Goal: Communication & Community: Answer question/provide support

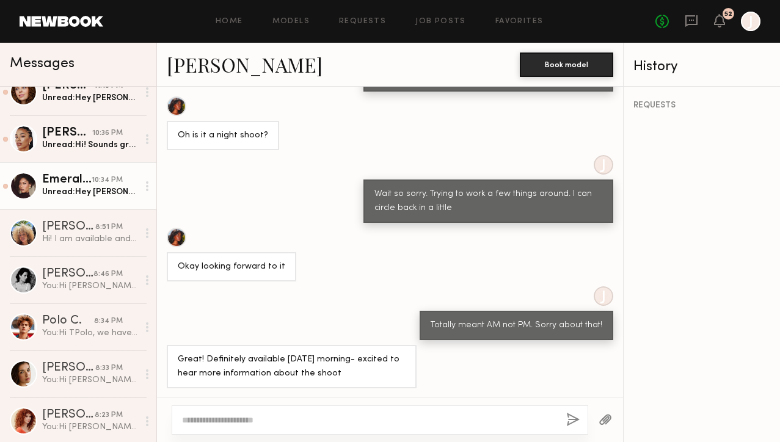
scroll to position [628, 0]
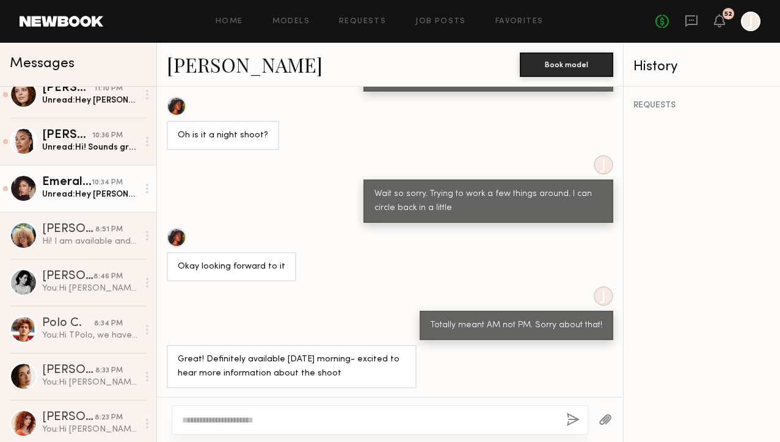
click at [108, 189] on div "Unread: Hey Jake,I have extensions in my hair right now so I’d be unable to do …" at bounding box center [90, 195] width 96 height 12
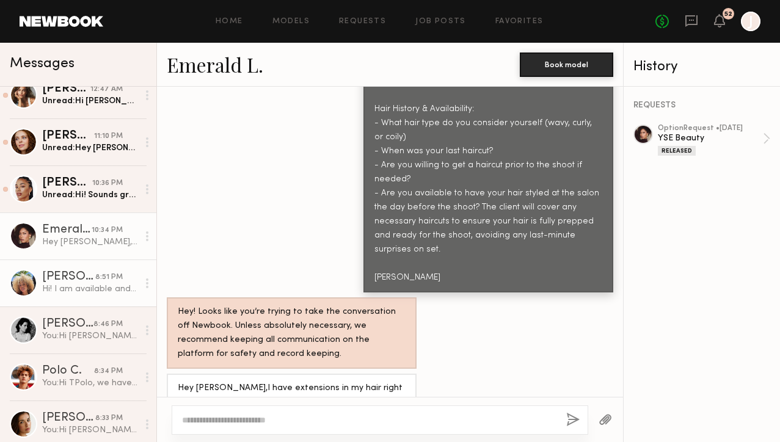
scroll to position [558, 0]
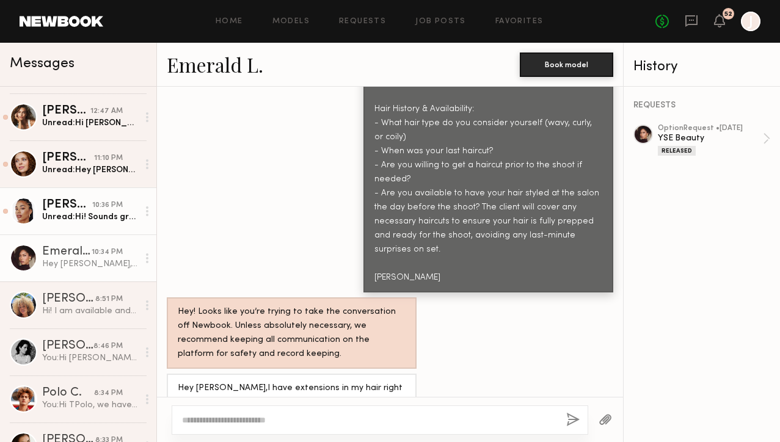
click at [88, 209] on div "Chloe W." at bounding box center [67, 205] width 50 height 12
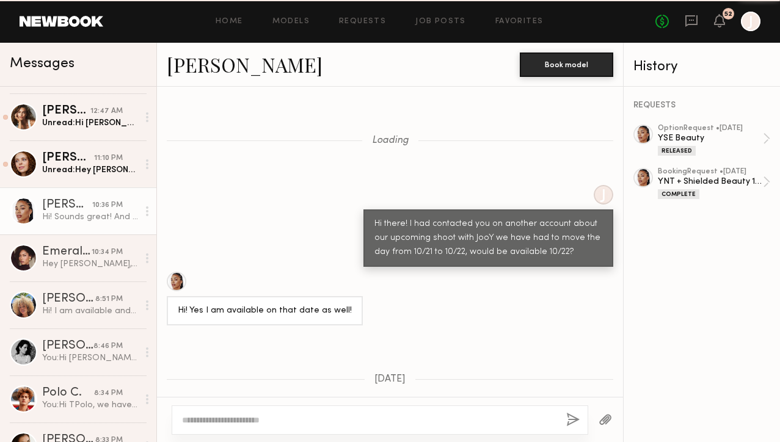
scroll to position [1519, 0]
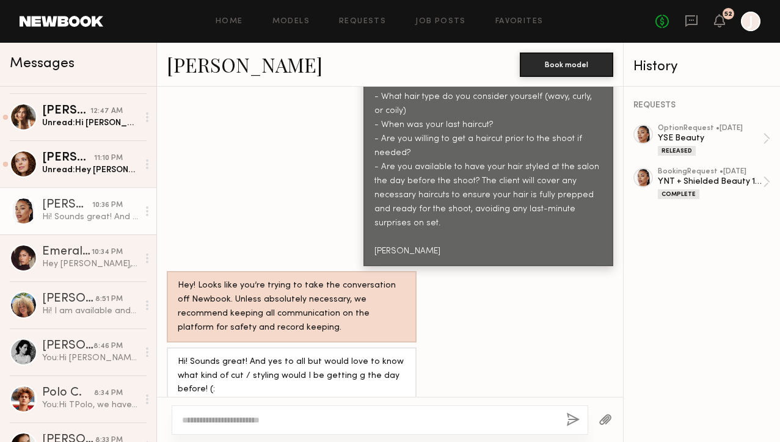
click at [294, 419] on textarea at bounding box center [369, 420] width 375 height 12
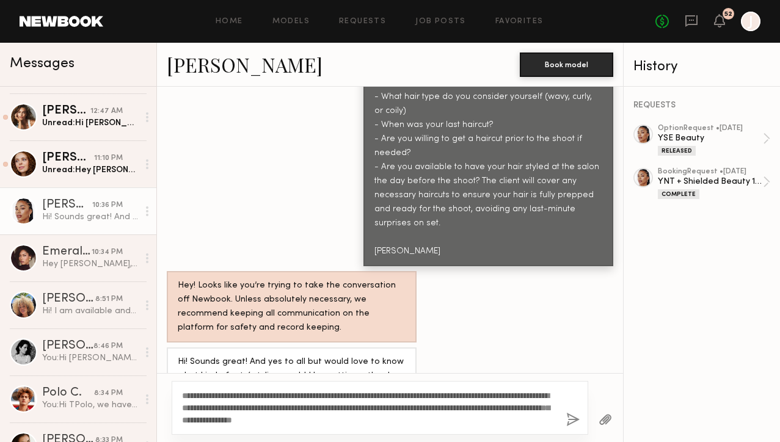
drag, startPoint x: 420, startPoint y: 419, endPoint x: 160, endPoint y: 393, distance: 261.6
click at [160, 393] on div "**********" at bounding box center [390, 407] width 466 height 69
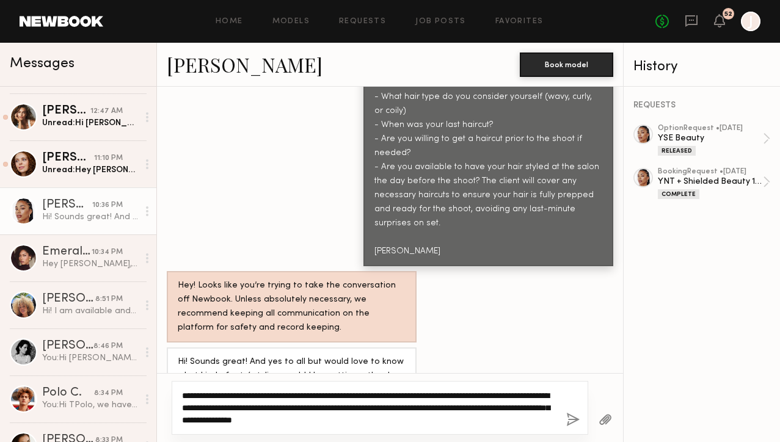
paste textarea
type textarea "**********"
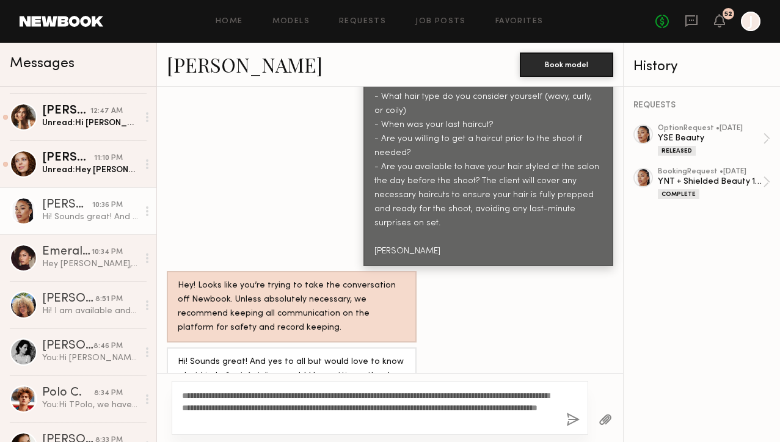
click at [571, 416] on button "button" at bounding box center [572, 420] width 13 height 15
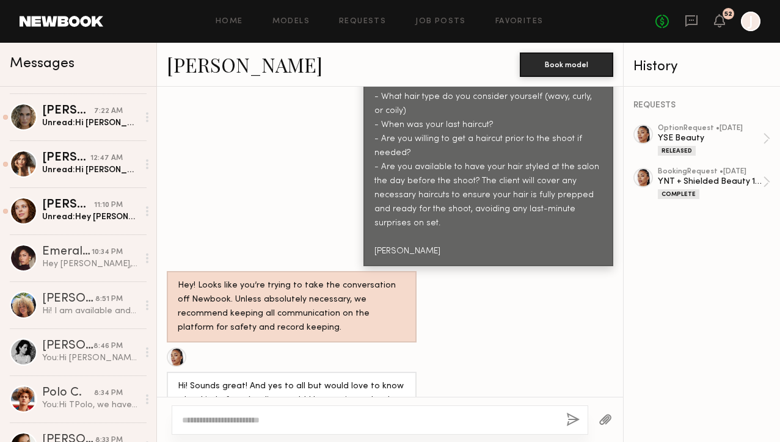
scroll to position [0, 0]
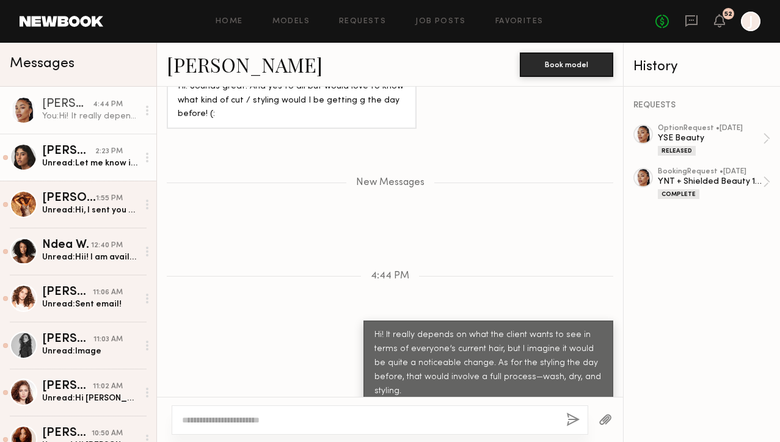
click at [104, 169] on div "Unread: Let me know if you need anything else" at bounding box center [90, 164] width 96 height 12
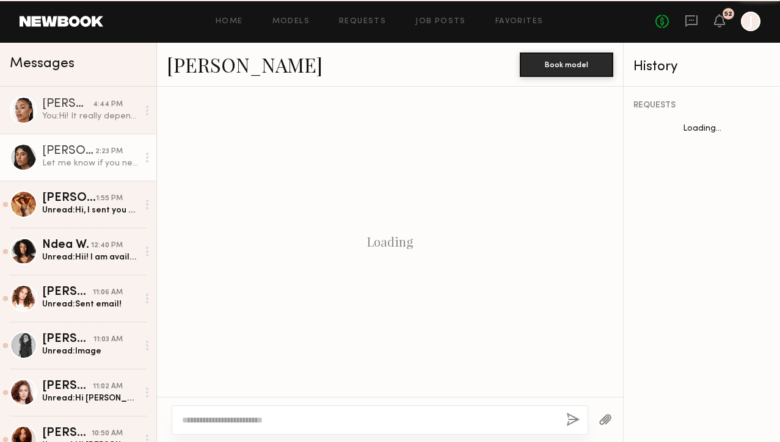
scroll to position [1892, 0]
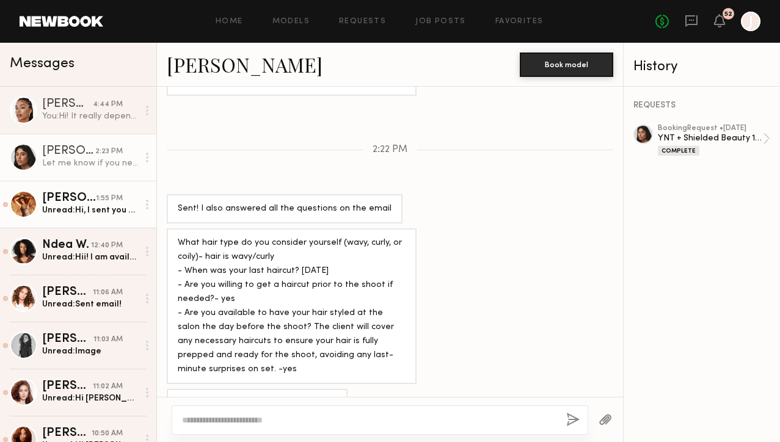
click at [103, 218] on link "Miya R. 1:55 PM Unread: Hi, I sent you guys over an email :)" at bounding box center [78, 204] width 156 height 47
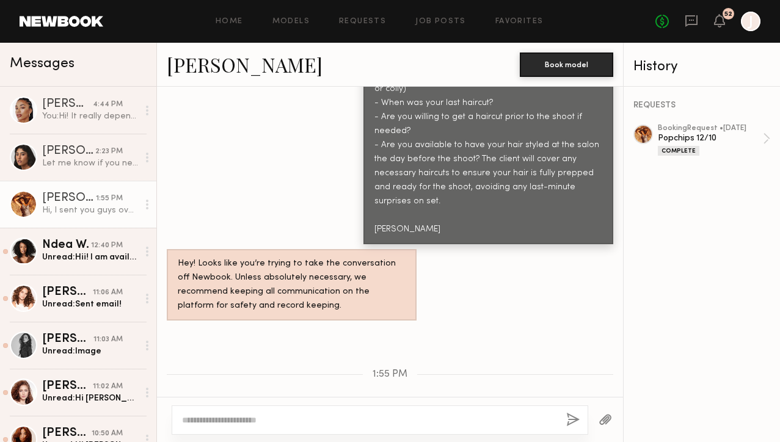
click at [200, 72] on link "Miya R." at bounding box center [245, 64] width 156 height 26
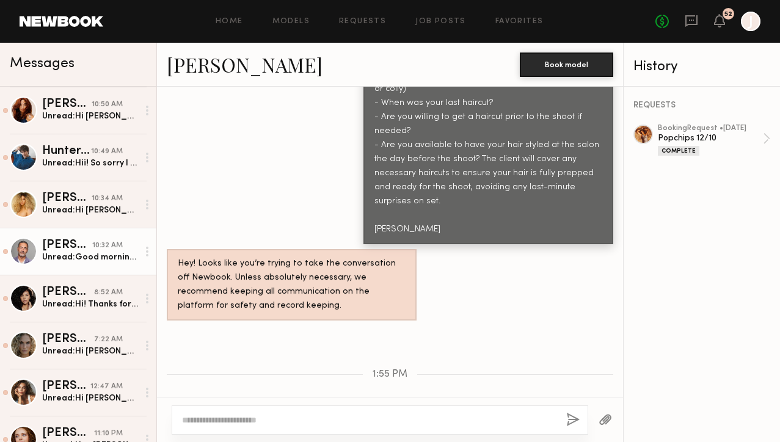
scroll to position [330, 0]
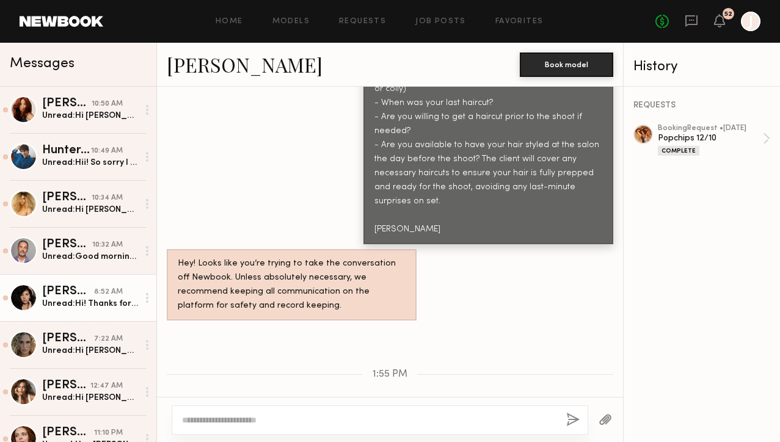
click at [77, 293] on div "Tracy D." at bounding box center [68, 292] width 52 height 12
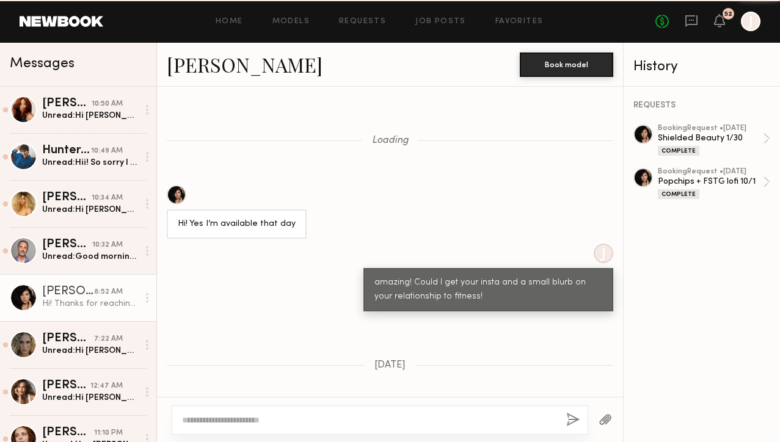
scroll to position [1621, 0]
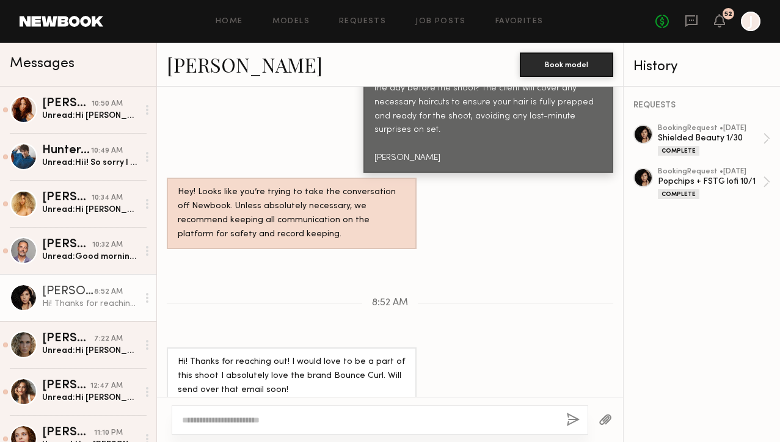
click at [209, 63] on link "Tracy D." at bounding box center [245, 64] width 156 height 26
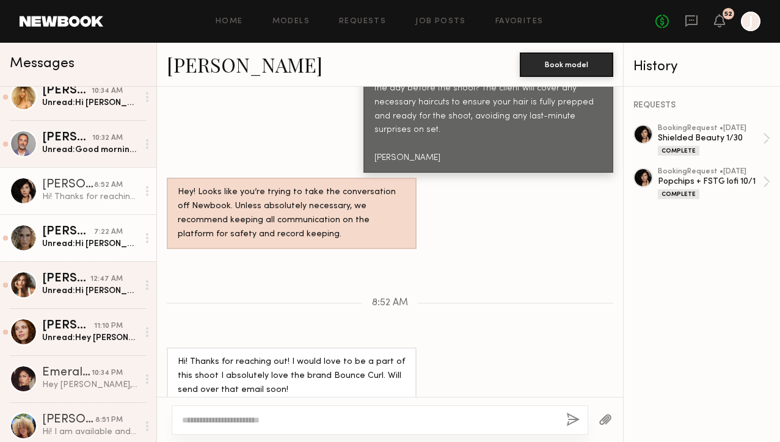
scroll to position [442, 0]
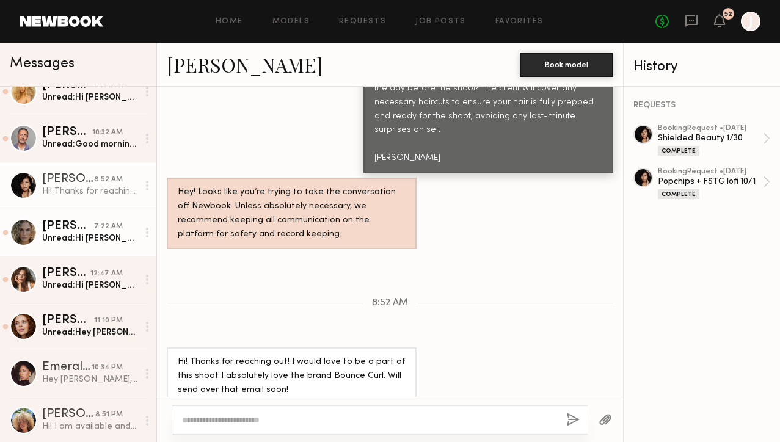
click at [54, 235] on div "Unread: Hi Jake! Unfortunately I’m not in town on the 9th" at bounding box center [90, 239] width 96 height 12
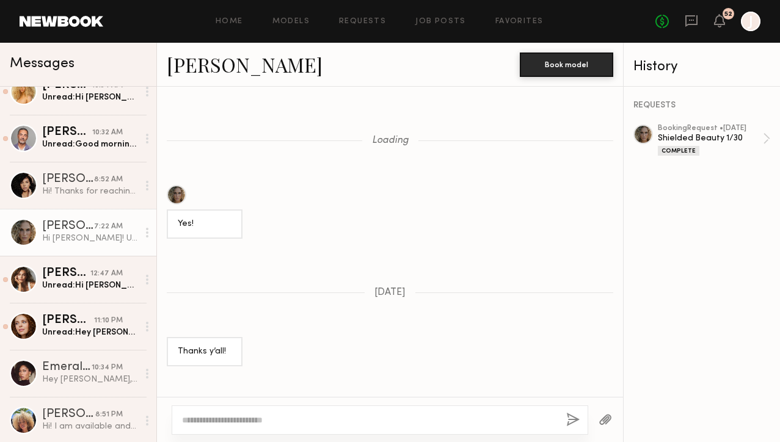
scroll to position [2002, 0]
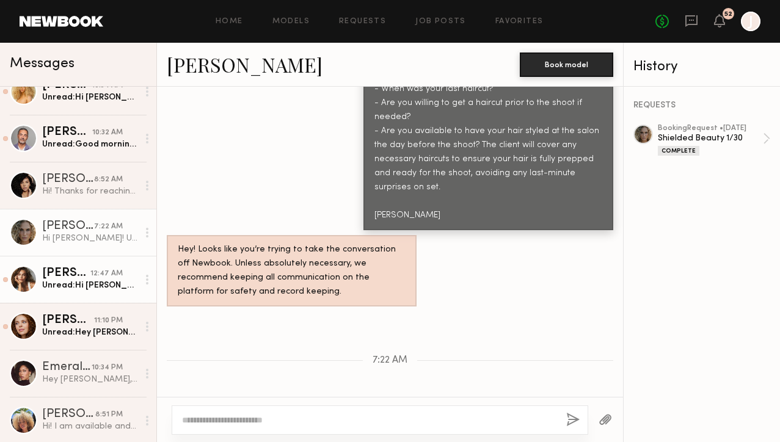
click at [65, 268] on div "Mariana P." at bounding box center [66, 274] width 48 height 12
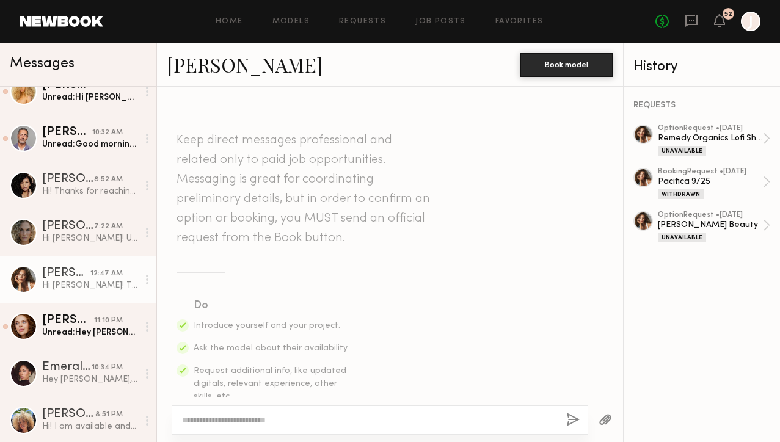
scroll to position [1473, 0]
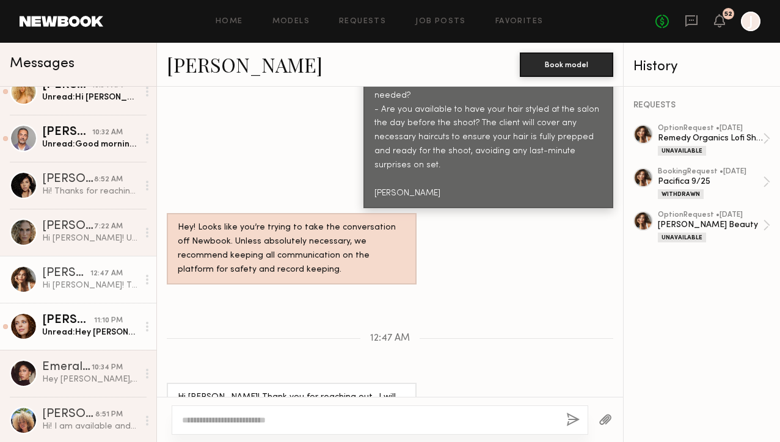
click at [92, 319] on div "Bianca C." at bounding box center [68, 321] width 52 height 12
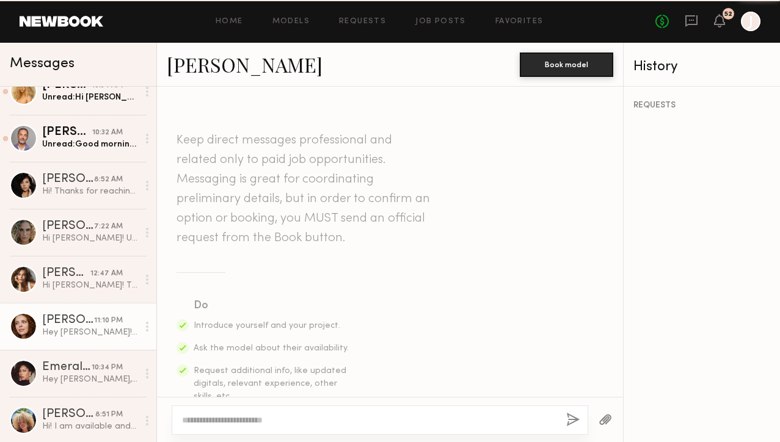
scroll to position [1788, 0]
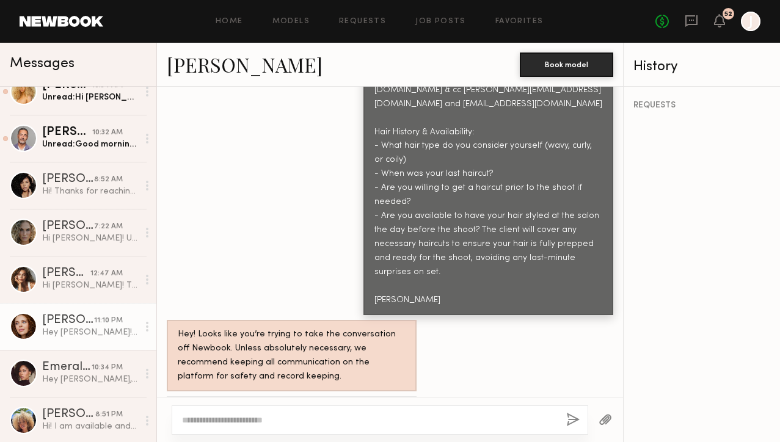
click at [222, 71] on link "Bianca C." at bounding box center [245, 64] width 156 height 26
click at [260, 417] on textarea at bounding box center [369, 420] width 375 height 12
click at [434, 419] on textarea "**********" at bounding box center [369, 420] width 375 height 12
click at [499, 421] on textarea "**********" at bounding box center [369, 420] width 375 height 12
click at [182, 419] on textarea "**********" at bounding box center [369, 420] width 375 height 12
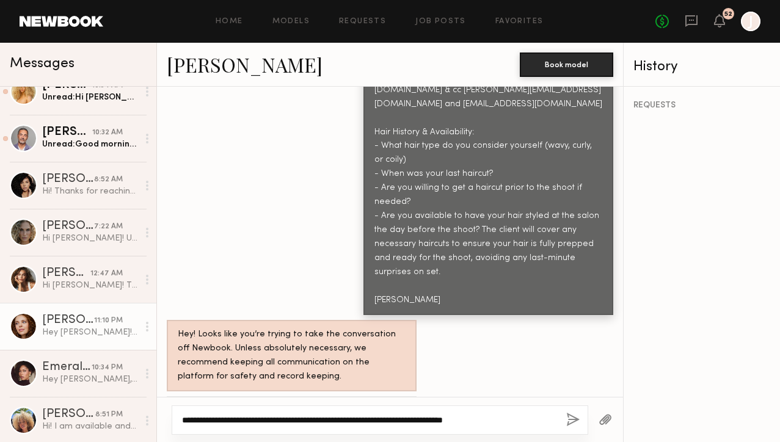
type textarea "**********"
click at [573, 419] on button "button" at bounding box center [572, 420] width 13 height 15
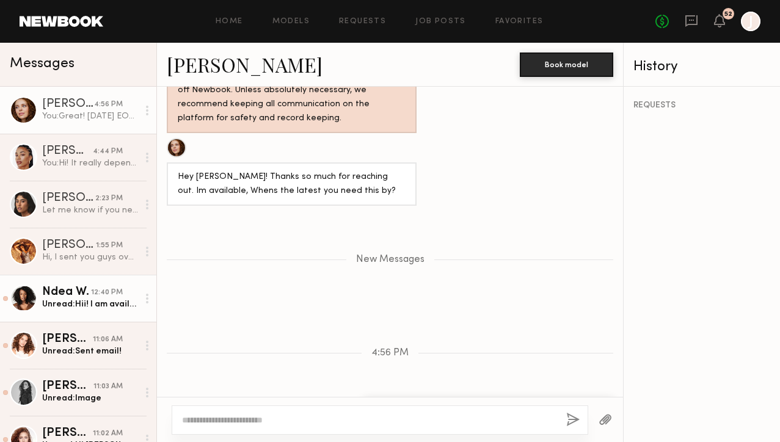
click at [84, 298] on div "Ndea W." at bounding box center [66, 293] width 49 height 12
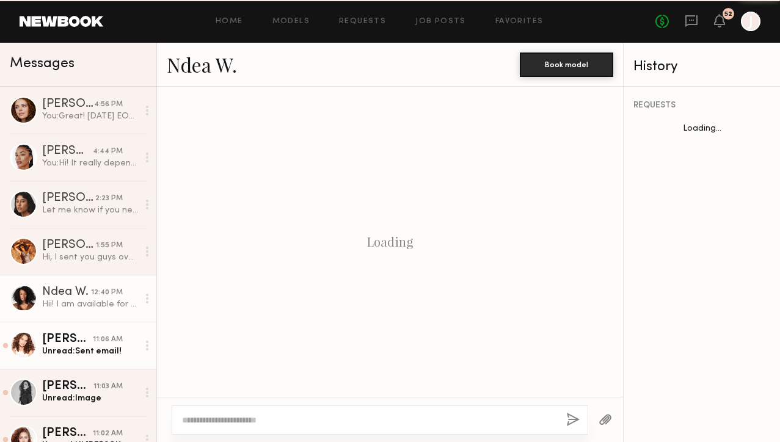
scroll to position [1024, 0]
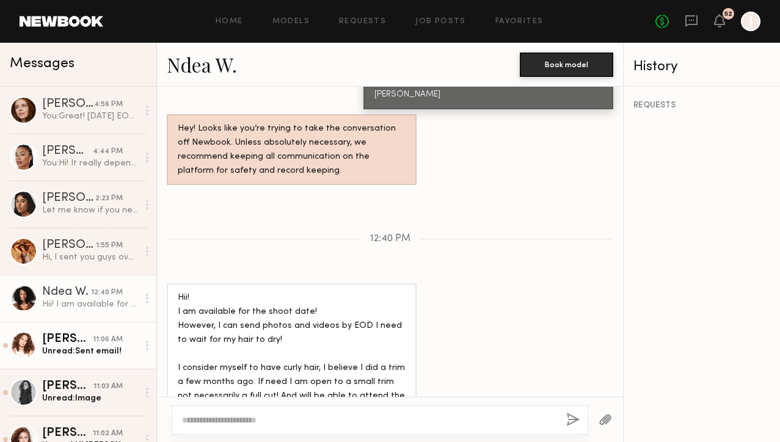
click at [80, 357] on link "Jeanette S. 11:06 AM Unread: Sent email!" at bounding box center [78, 345] width 156 height 47
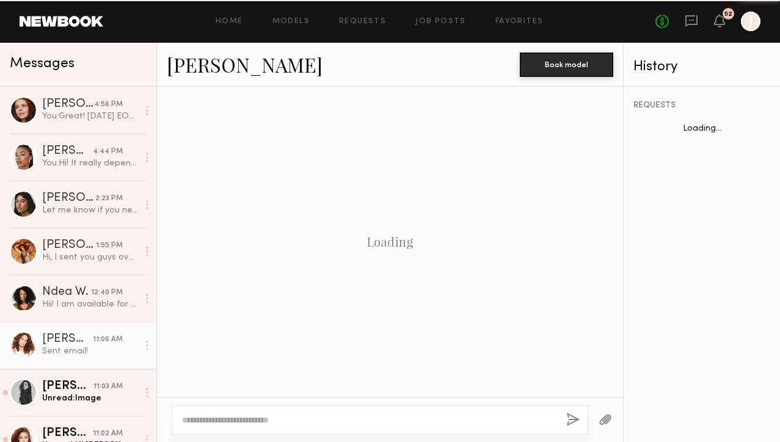
scroll to position [1699, 0]
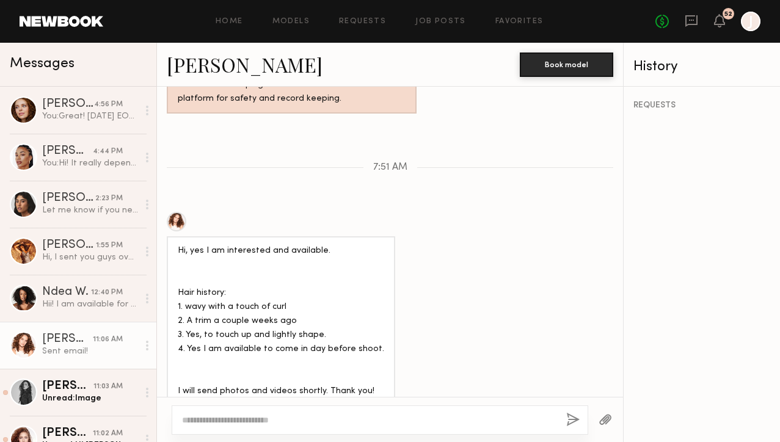
click at [208, 72] on link "Jeanette S." at bounding box center [245, 64] width 156 height 26
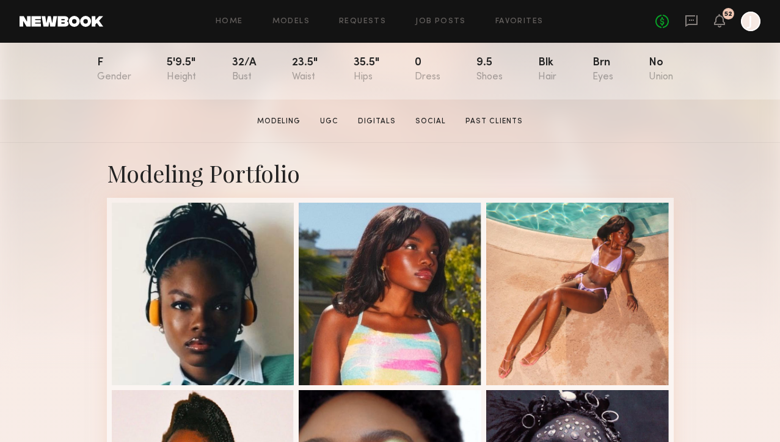
scroll to position [137, 0]
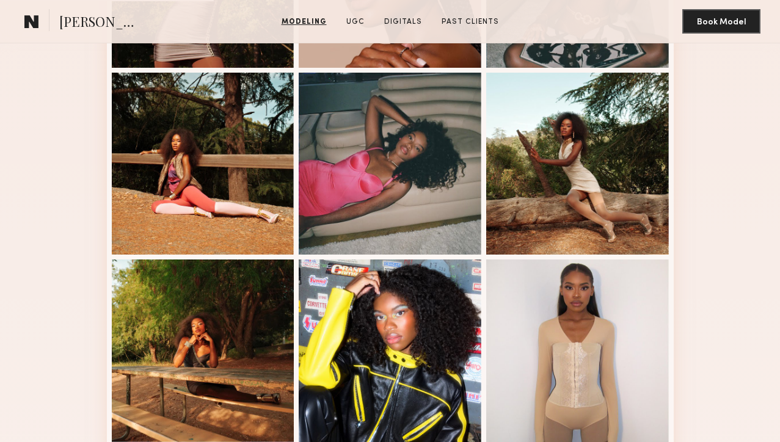
scroll to position [997, 0]
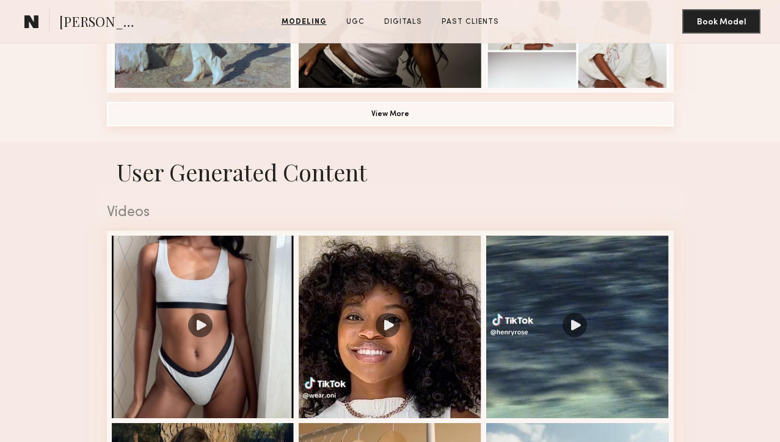
click at [323, 110] on button "View More" at bounding box center [390, 114] width 567 height 24
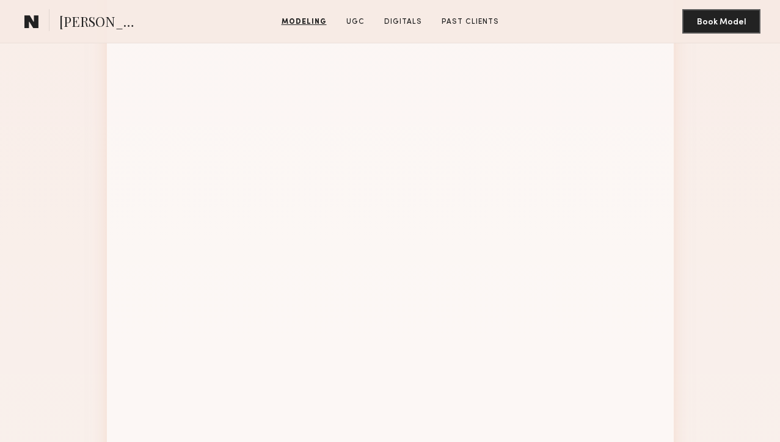
scroll to position [1509, 0]
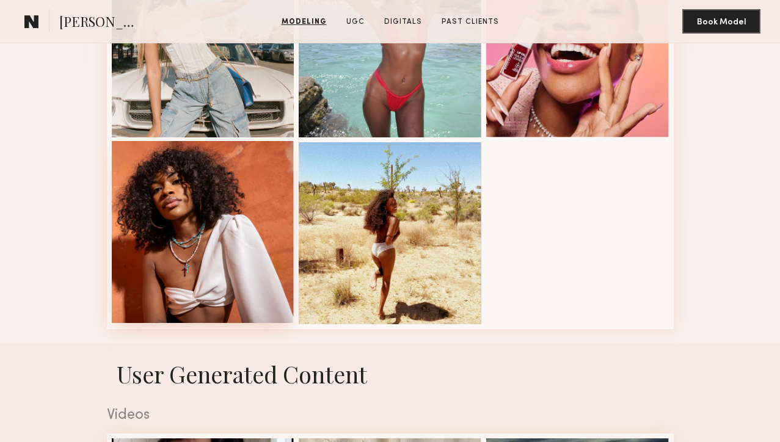
click at [230, 219] on div at bounding box center [203, 232] width 183 height 183
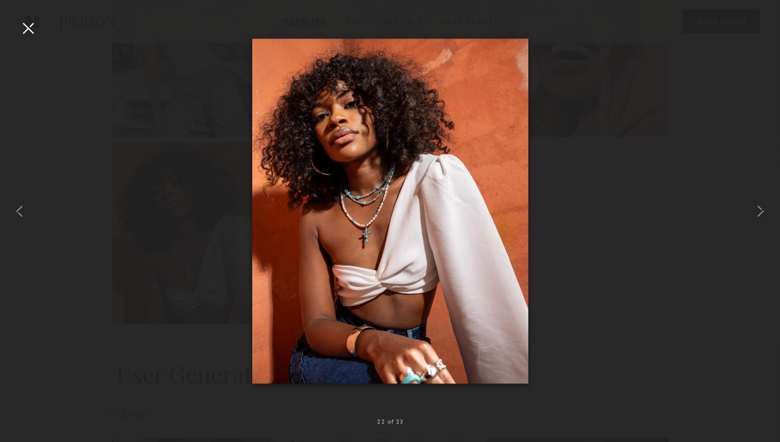
click at [34, 26] on div at bounding box center [28, 28] width 20 height 20
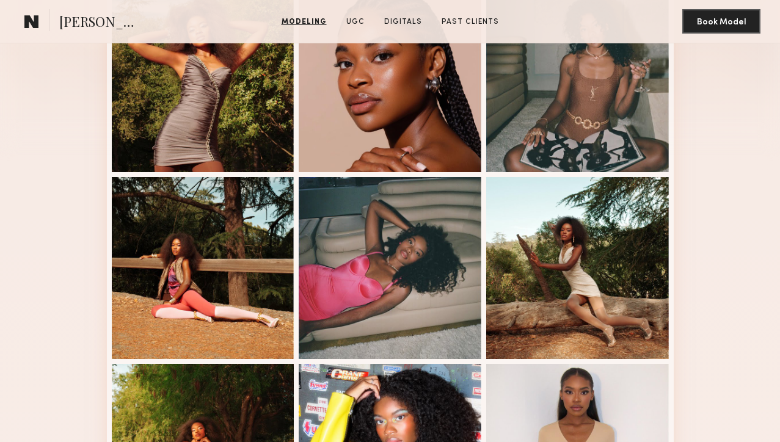
scroll to position [841, 0]
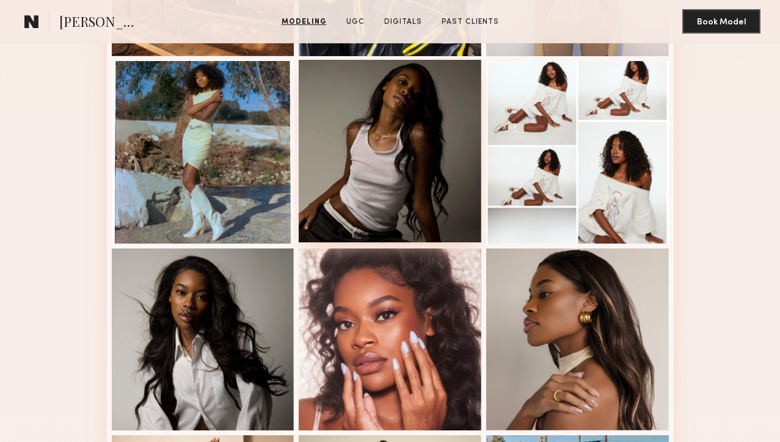
click at [416, 185] on div at bounding box center [390, 151] width 183 height 183
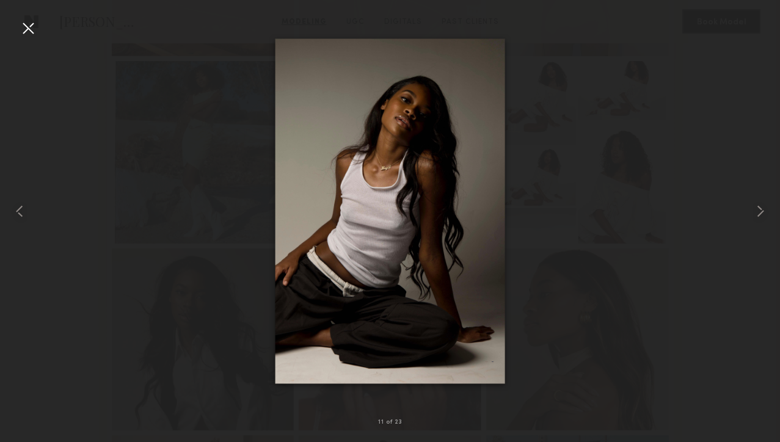
click at [32, 25] on div at bounding box center [28, 28] width 20 height 20
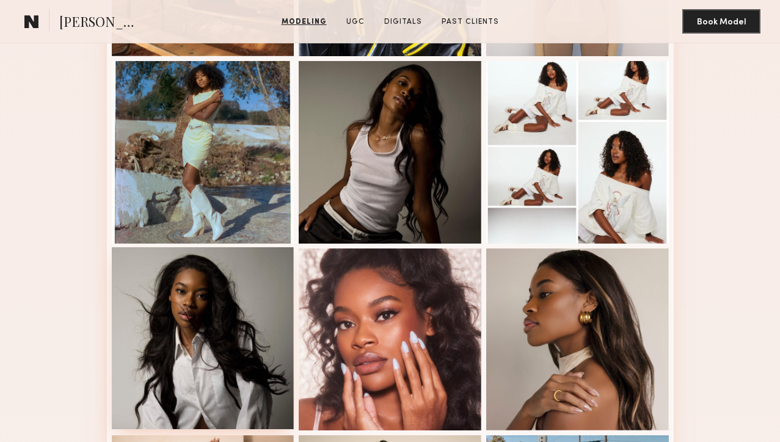
click at [191, 301] on div at bounding box center [203, 338] width 183 height 183
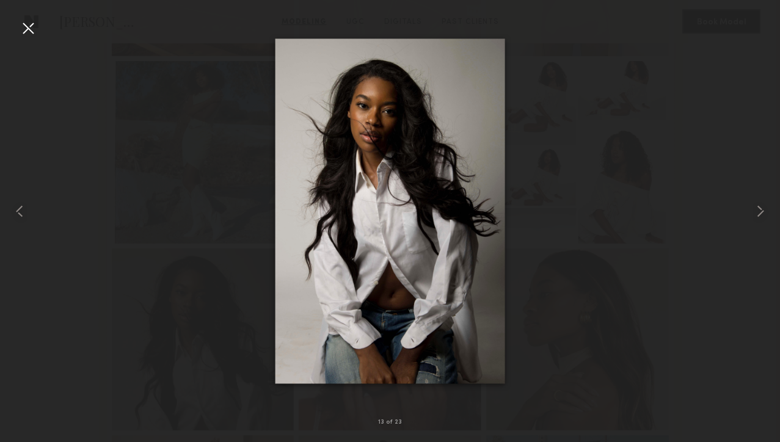
click at [28, 34] on div at bounding box center [28, 28] width 20 height 20
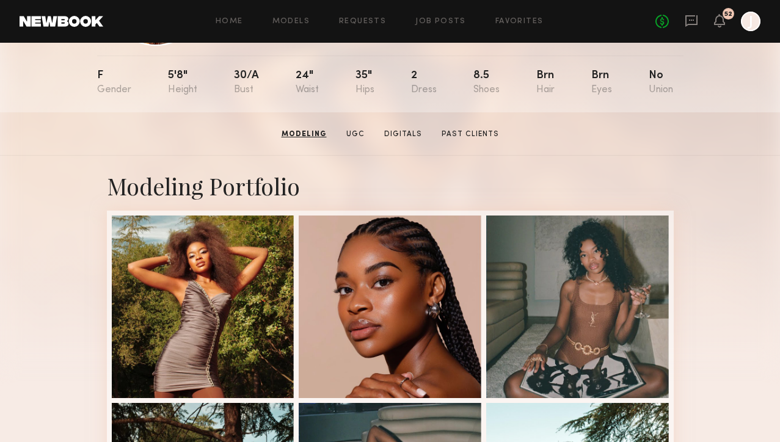
scroll to position [0, 0]
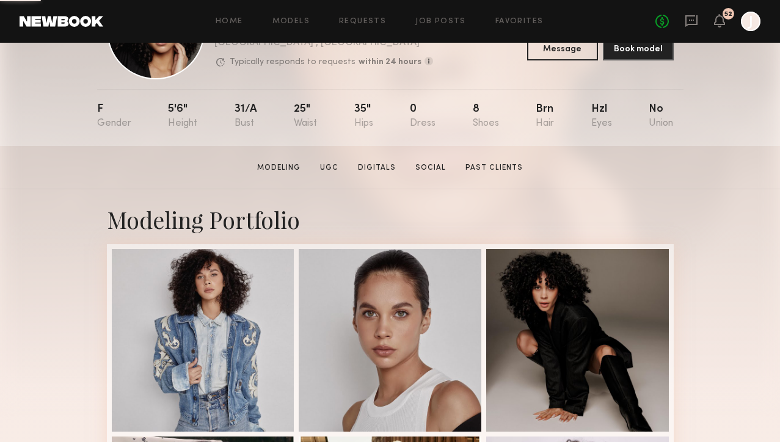
scroll to position [375, 0]
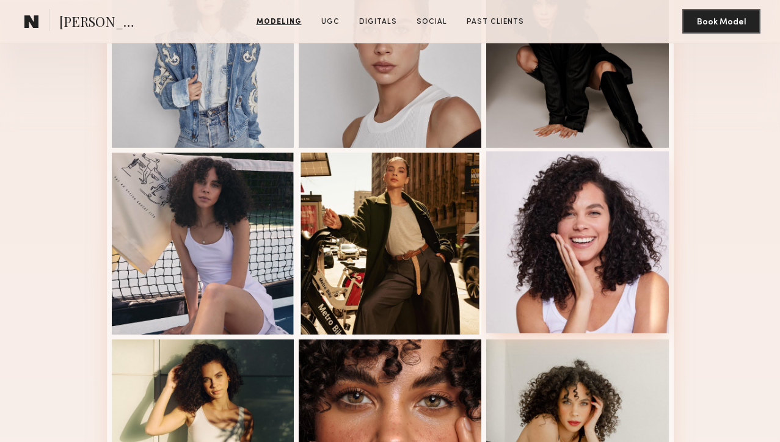
click at [581, 260] on div at bounding box center [577, 243] width 183 height 183
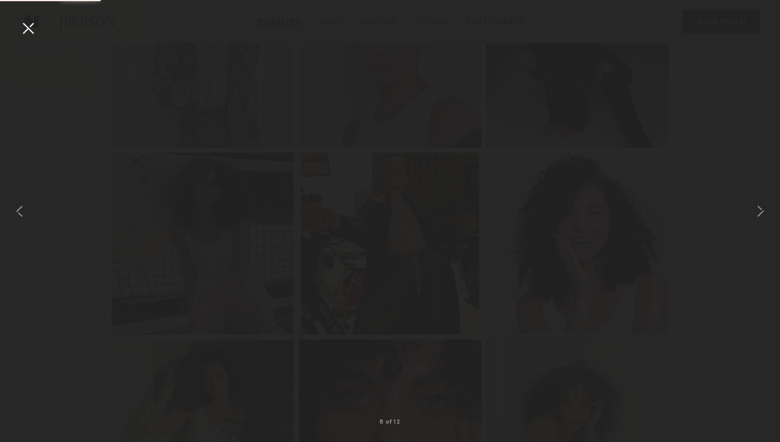
scroll to position [363, 0]
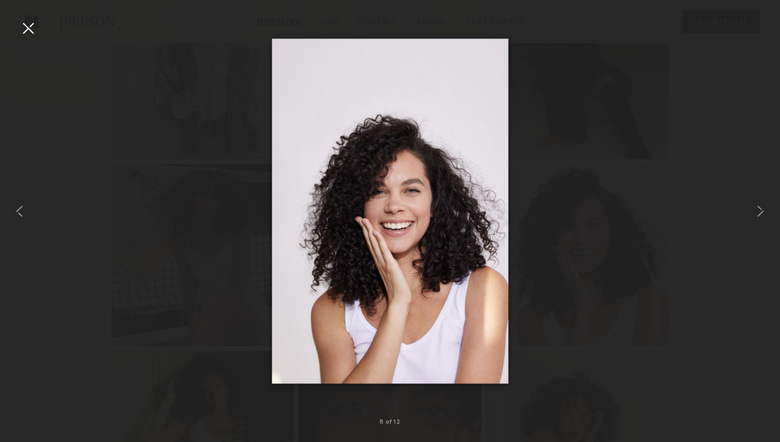
click at [31, 27] on div at bounding box center [28, 28] width 20 height 20
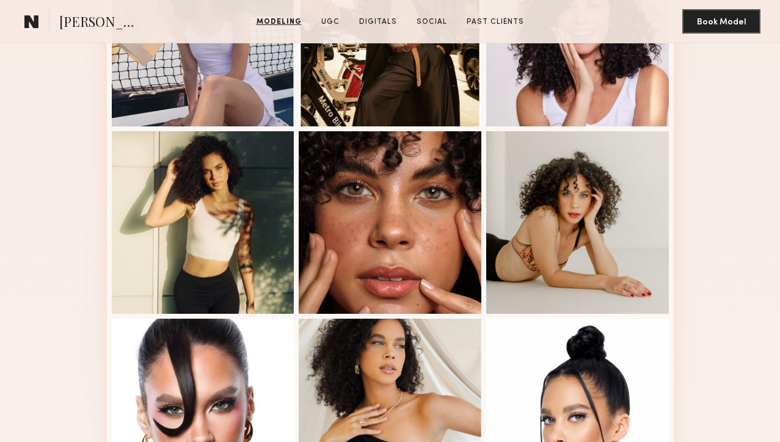
scroll to position [719, 0]
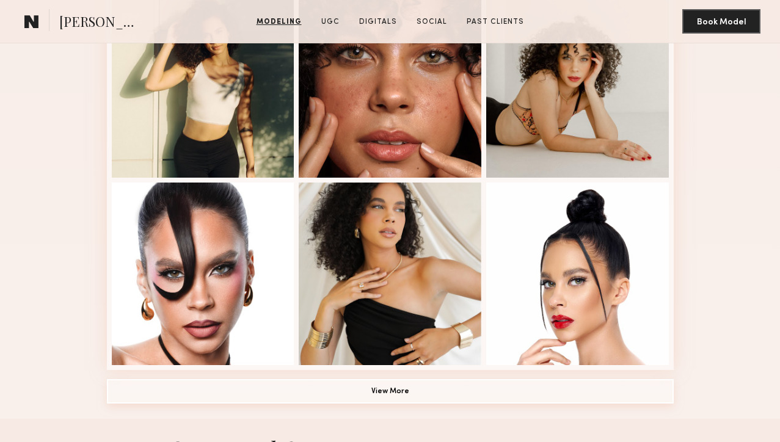
click at [161, 393] on button "View More" at bounding box center [390, 391] width 567 height 24
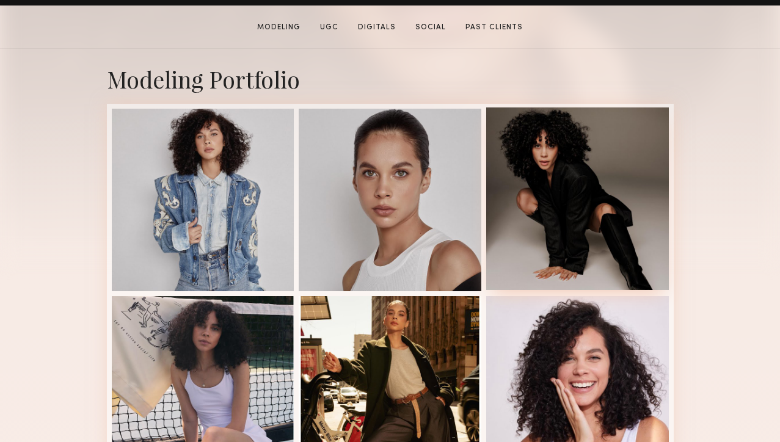
scroll to position [235, 0]
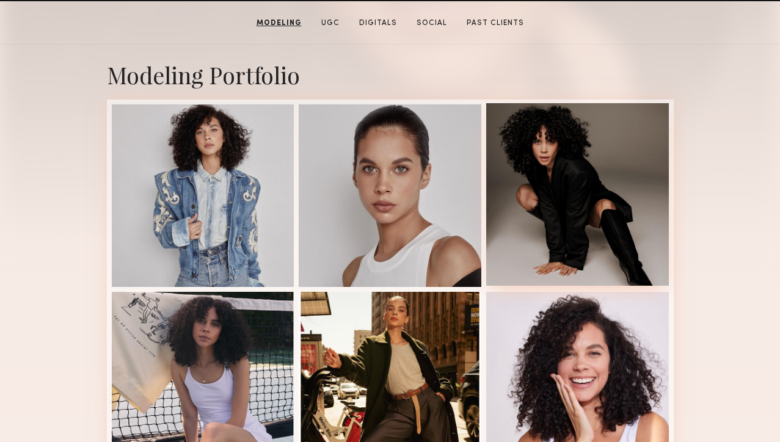
click at [573, 195] on div at bounding box center [577, 194] width 183 height 183
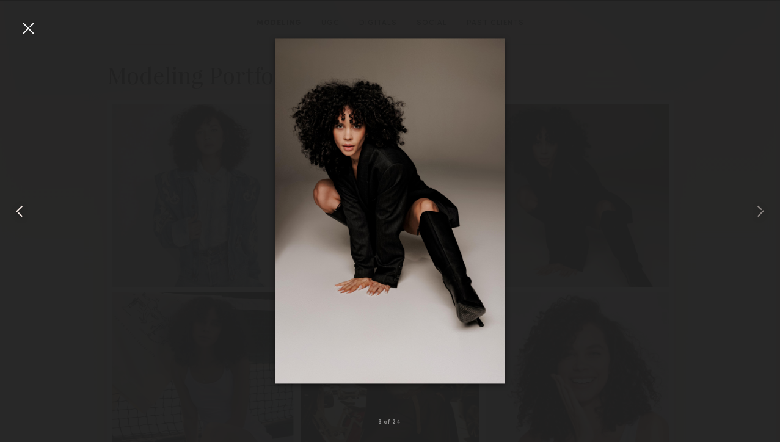
click at [17, 31] on div at bounding box center [15, 212] width 31 height 384
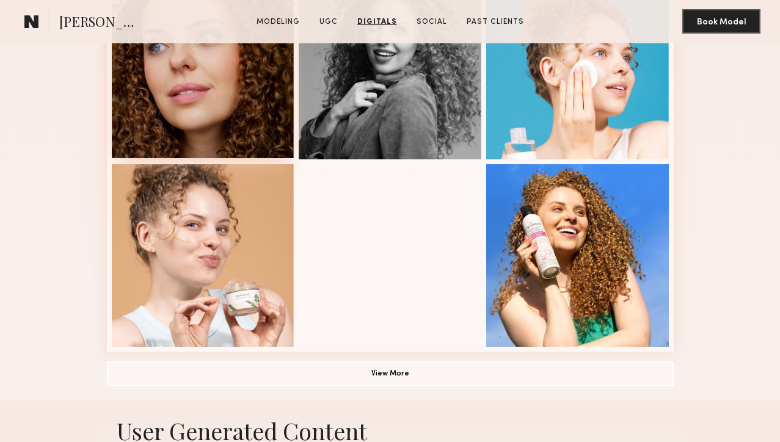
scroll to position [681, 0]
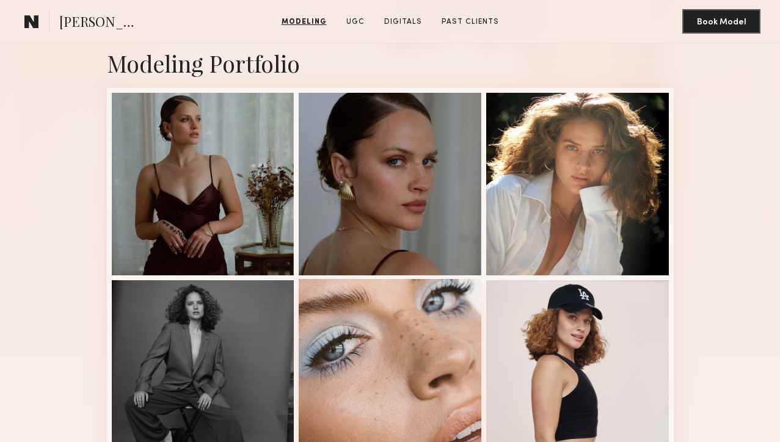
scroll to position [839, 0]
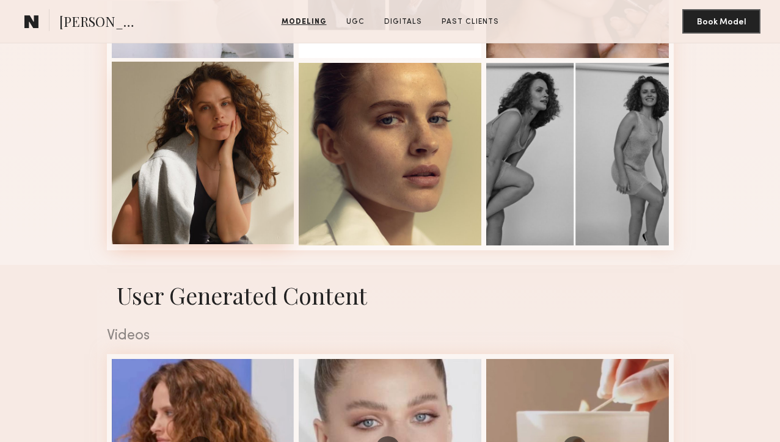
click at [203, 153] on div at bounding box center [203, 153] width 183 height 183
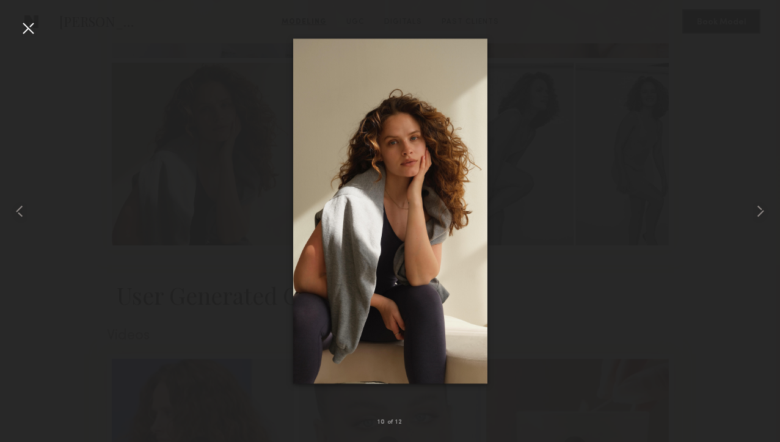
click at [31, 31] on div at bounding box center [28, 28] width 20 height 20
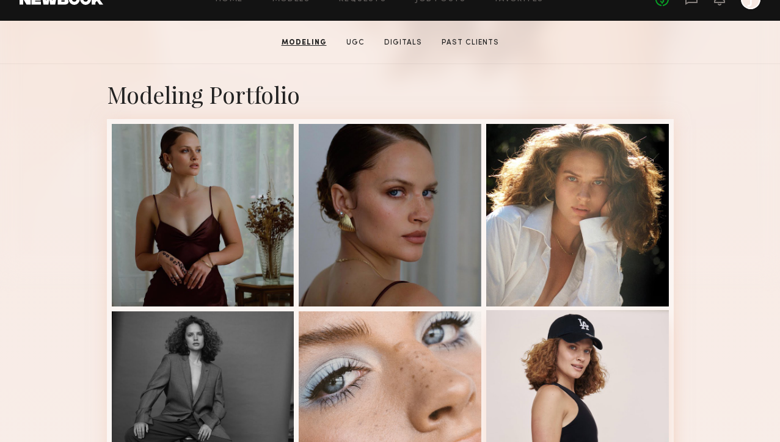
scroll to position [219, 0]
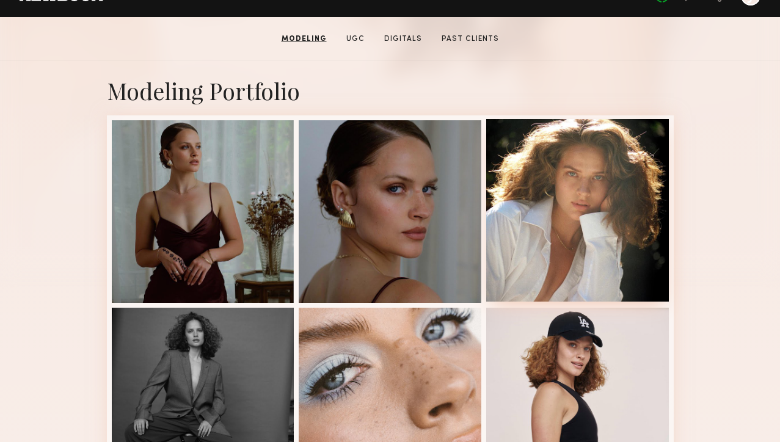
click at [521, 267] on div at bounding box center [577, 210] width 183 height 183
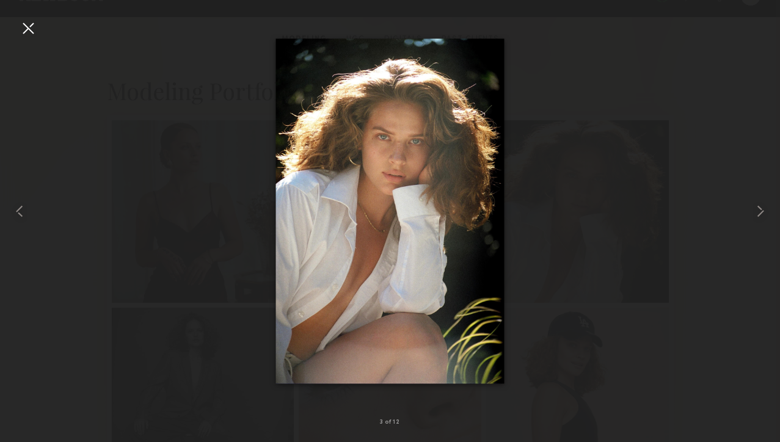
click at [28, 25] on div at bounding box center [28, 28] width 20 height 20
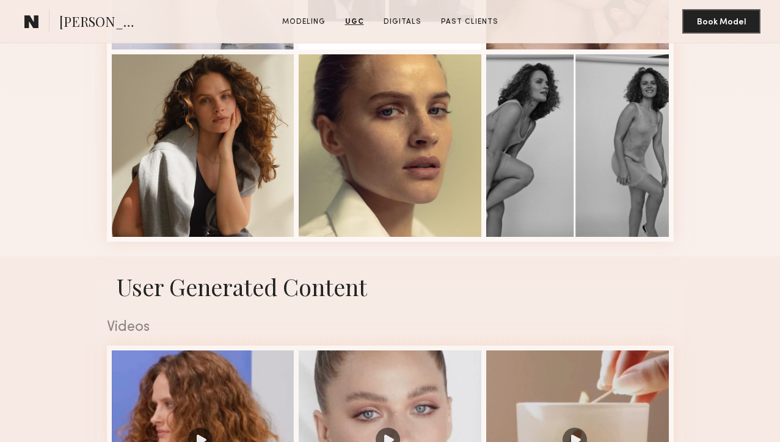
scroll to position [377, 0]
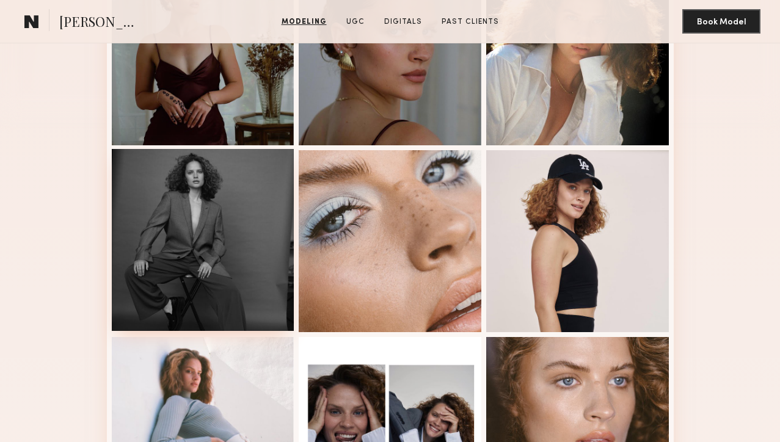
click at [227, 237] on div at bounding box center [203, 240] width 183 height 183
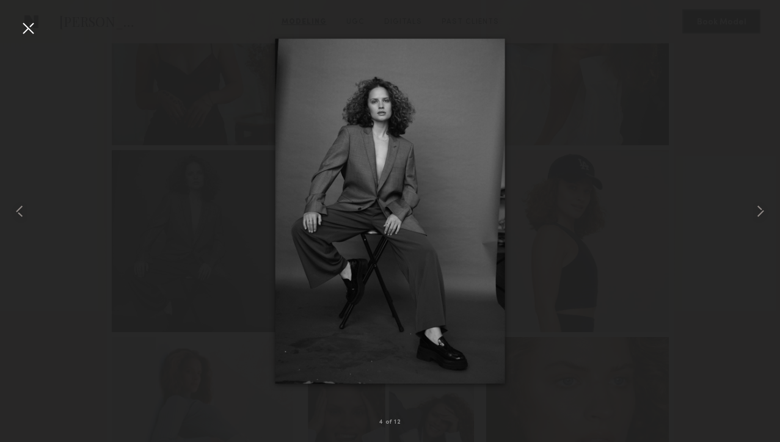
click at [30, 26] on div at bounding box center [28, 28] width 20 height 20
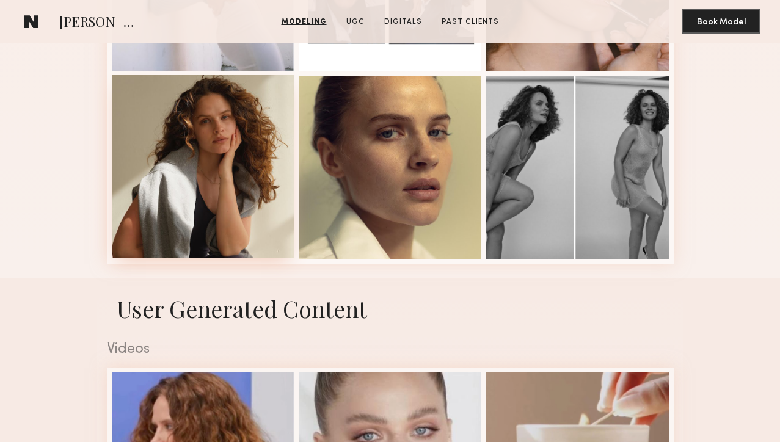
scroll to position [742, 0]
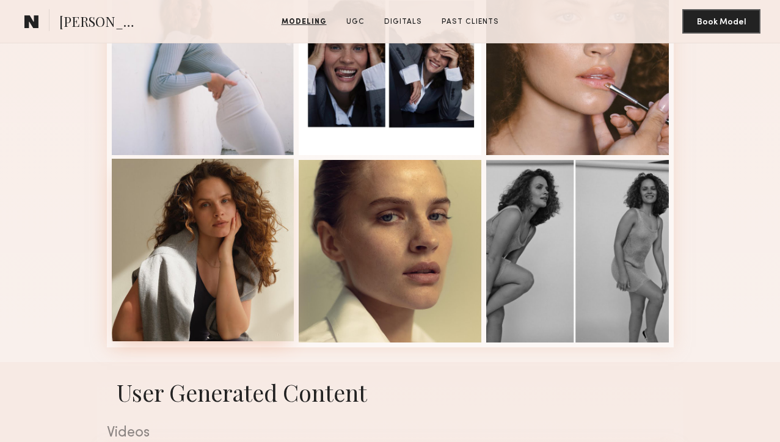
click at [227, 251] on div at bounding box center [203, 250] width 183 height 183
